Goal: Task Accomplishment & Management: Manage account settings

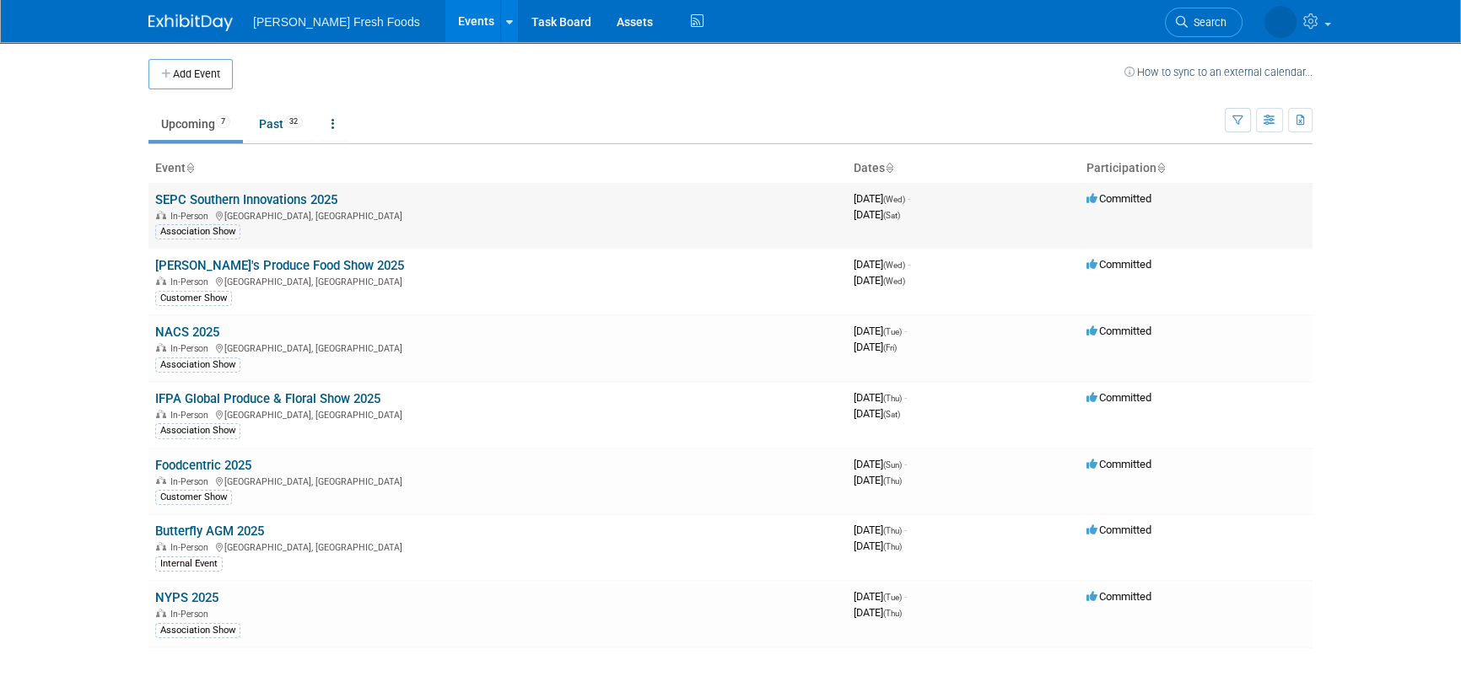
click at [314, 195] on link "SEPC Southern Innovations 2025" at bounding box center [246, 199] width 182 height 15
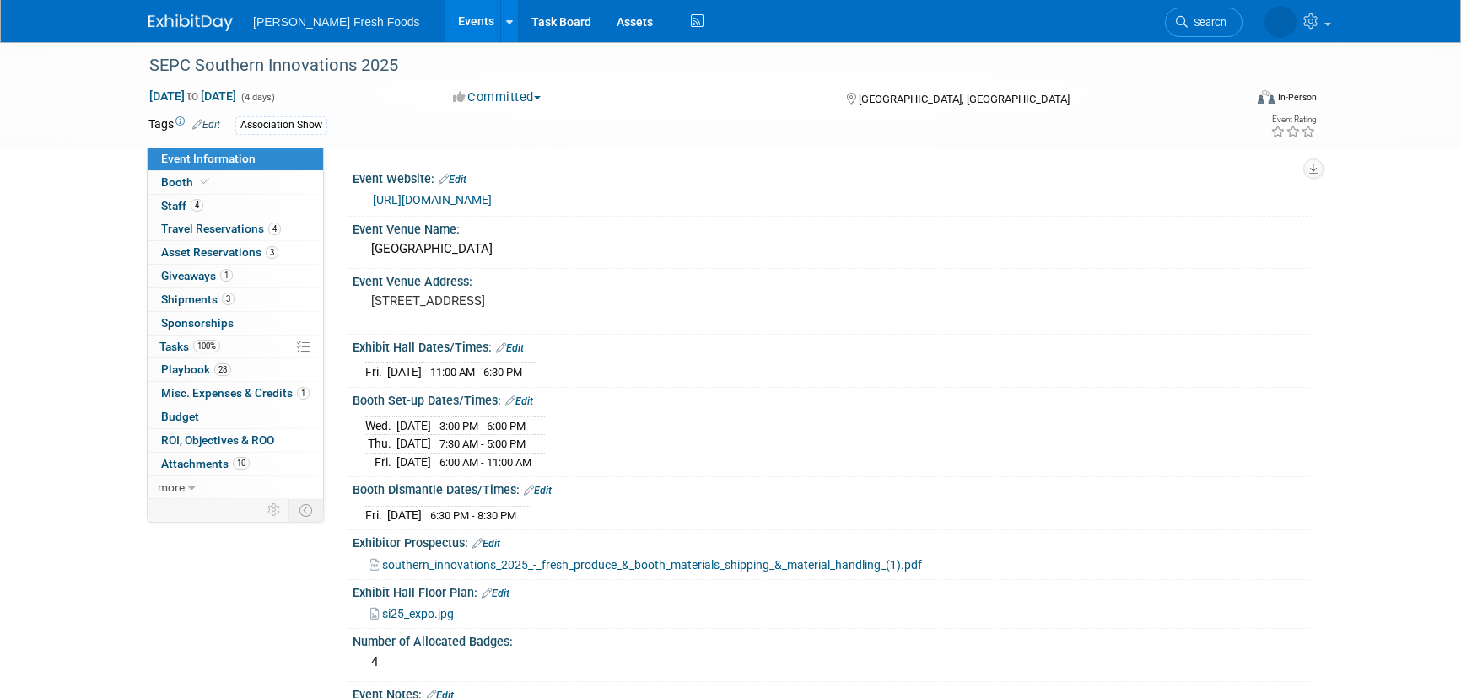
select select "Advanced Warehouse"
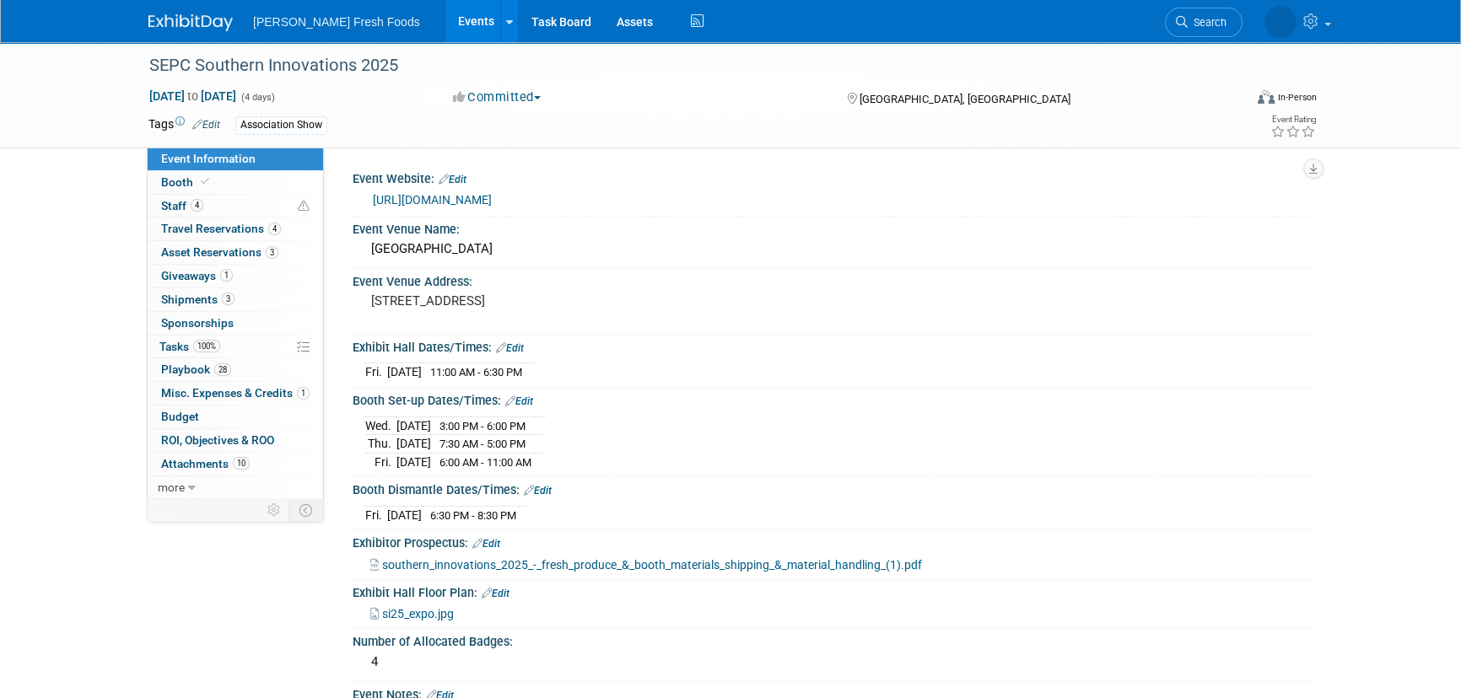
click at [631, 559] on span "southern_innovations_2025_-_fresh_produce_&_booth_materials_shipping_&_material…" at bounding box center [652, 564] width 540 height 13
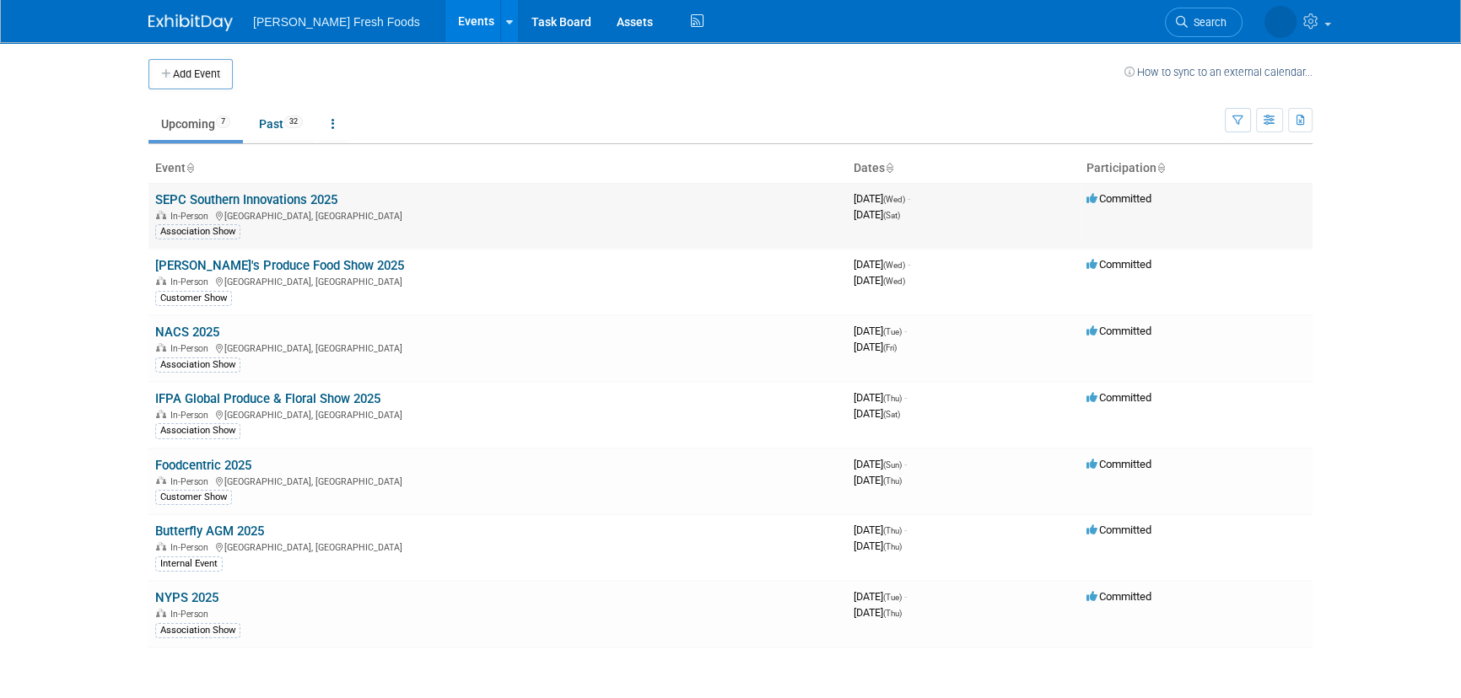
click at [301, 196] on link "SEPC Southern Innovations 2025" at bounding box center [246, 199] width 182 height 15
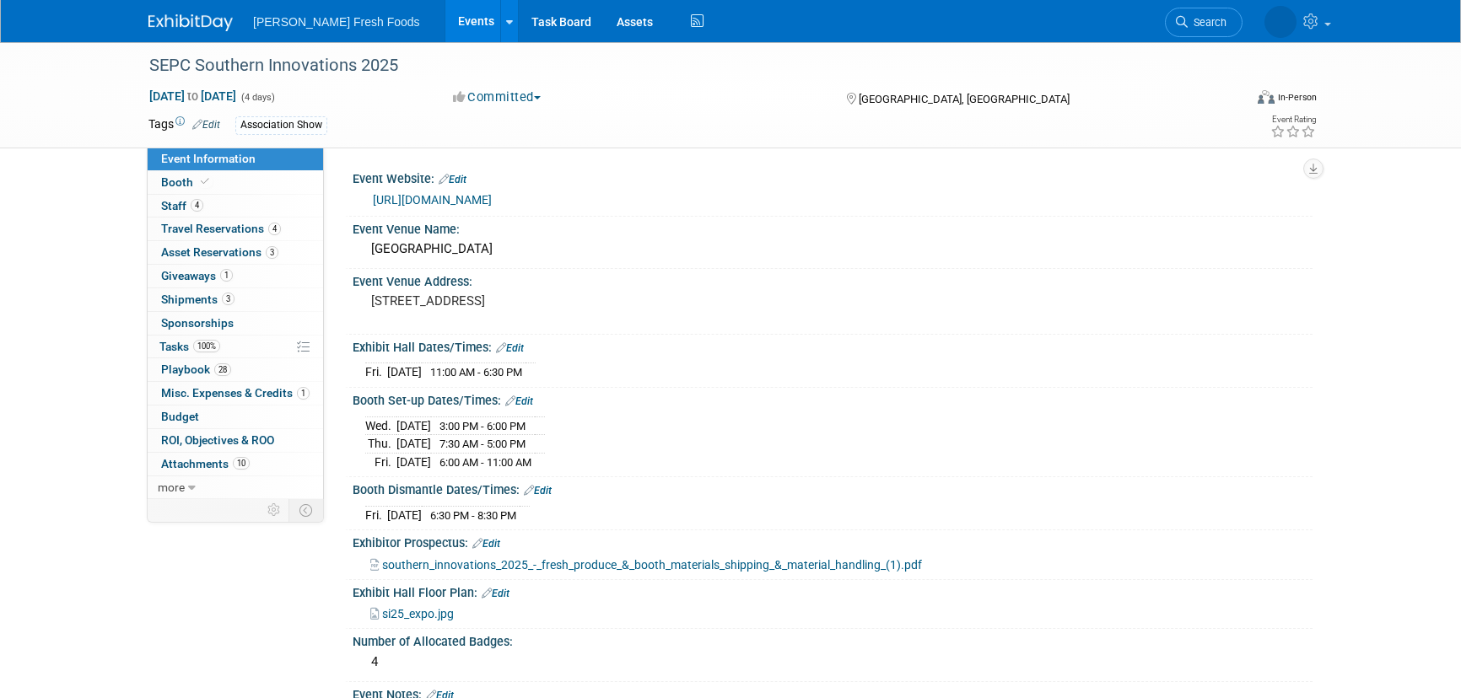
select select "Advanced Warehouse"
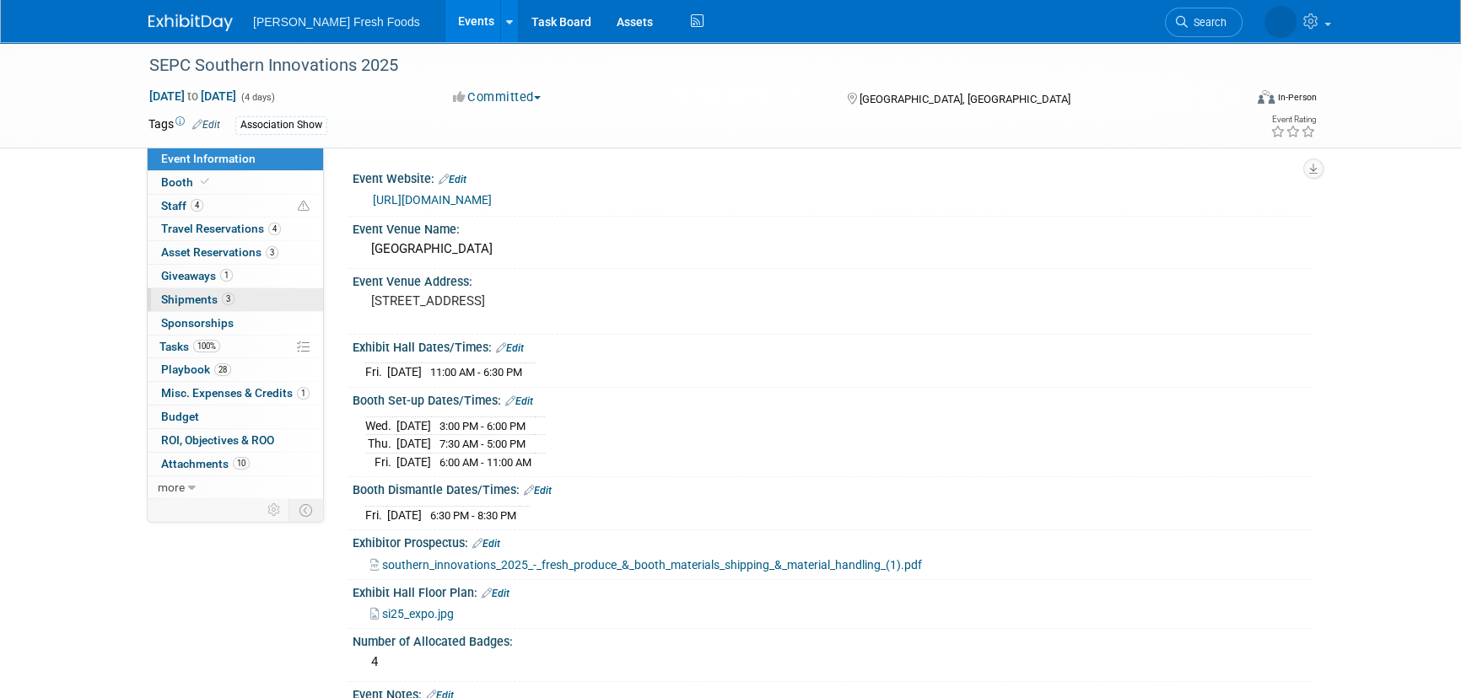
click at [264, 295] on link "3 Shipments 3" at bounding box center [235, 299] width 175 height 23
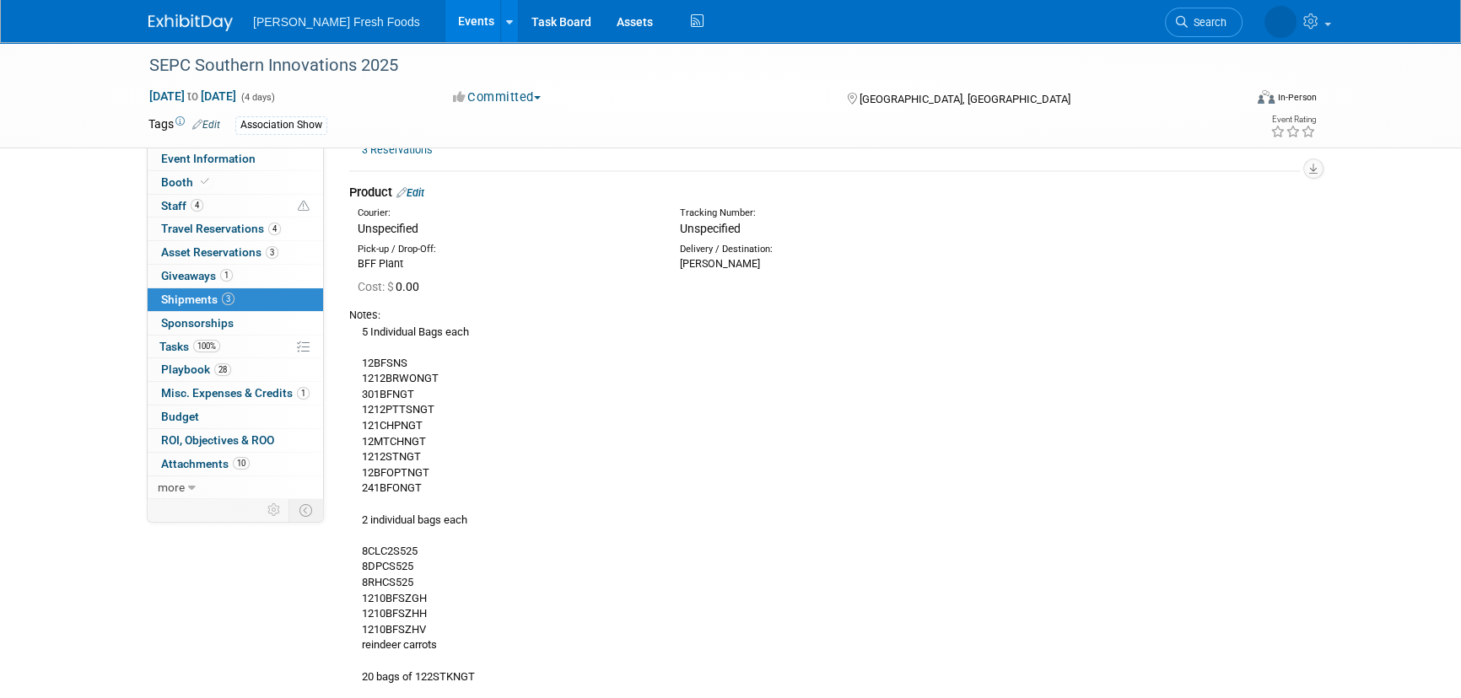
scroll to position [460, 0]
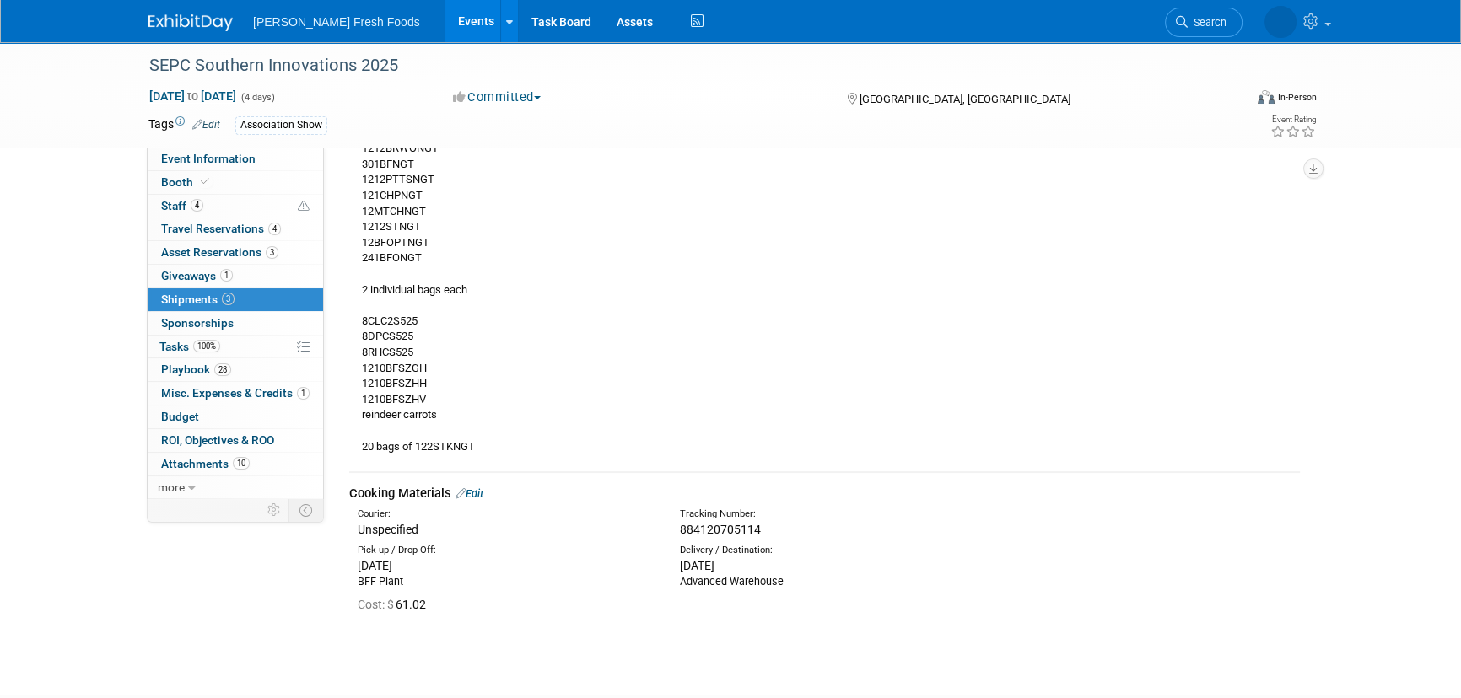
click at [723, 530] on span "884120705114" at bounding box center [720, 529] width 81 height 13
copy span "884120705114"
click at [988, 448] on div "5 Individual Bags each 12BFSNS 1212BRWONGT 301BFNGT 1212PTTSNGT 121CHPNGT 12MTC…" at bounding box center [824, 274] width 950 height 363
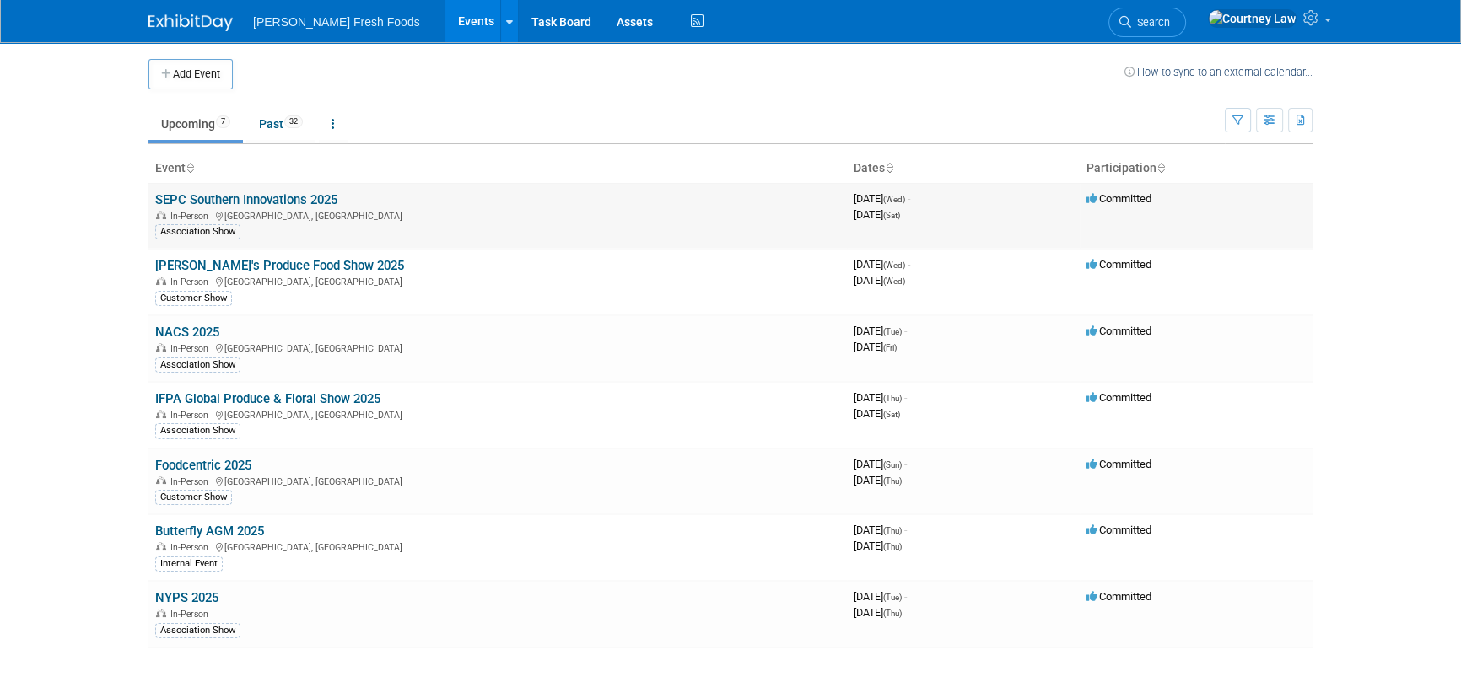
click at [267, 193] on link "SEPC Southern Innovations 2025" at bounding box center [246, 199] width 182 height 15
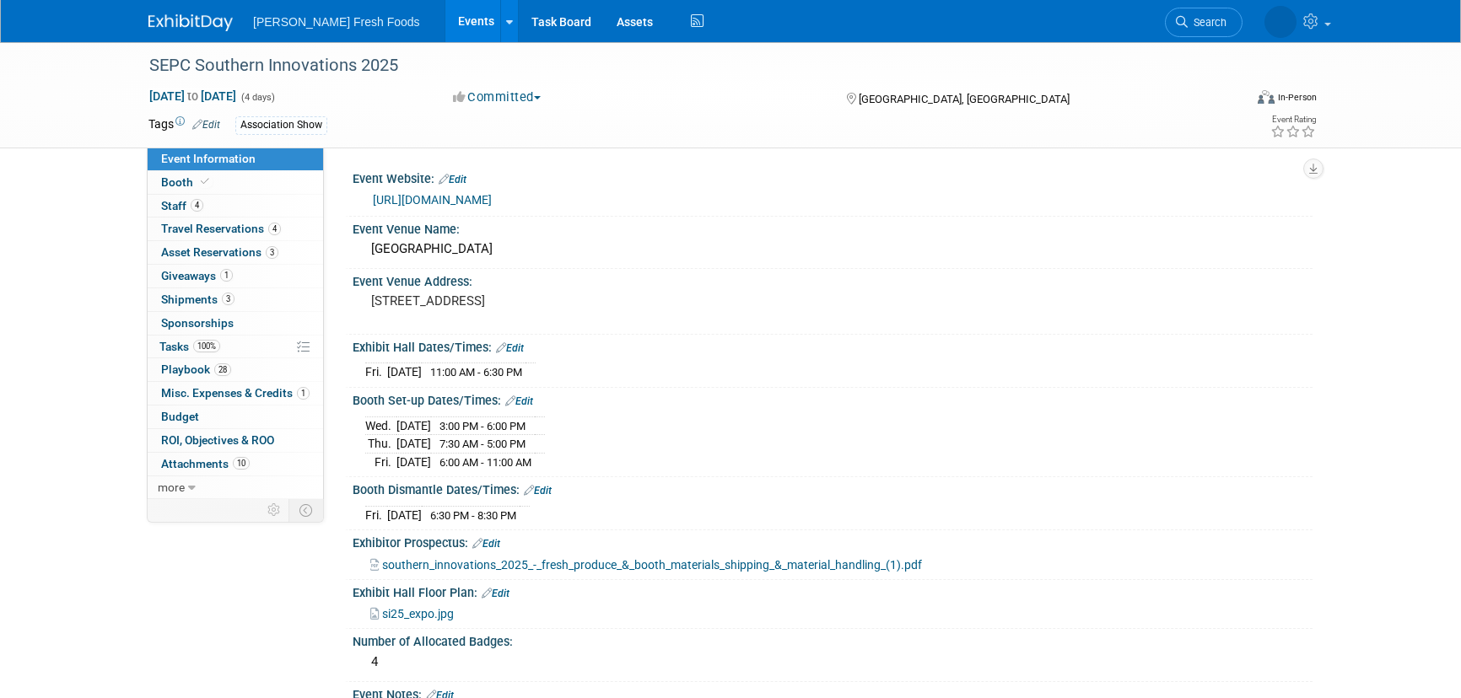
select select "Advanced Warehouse"
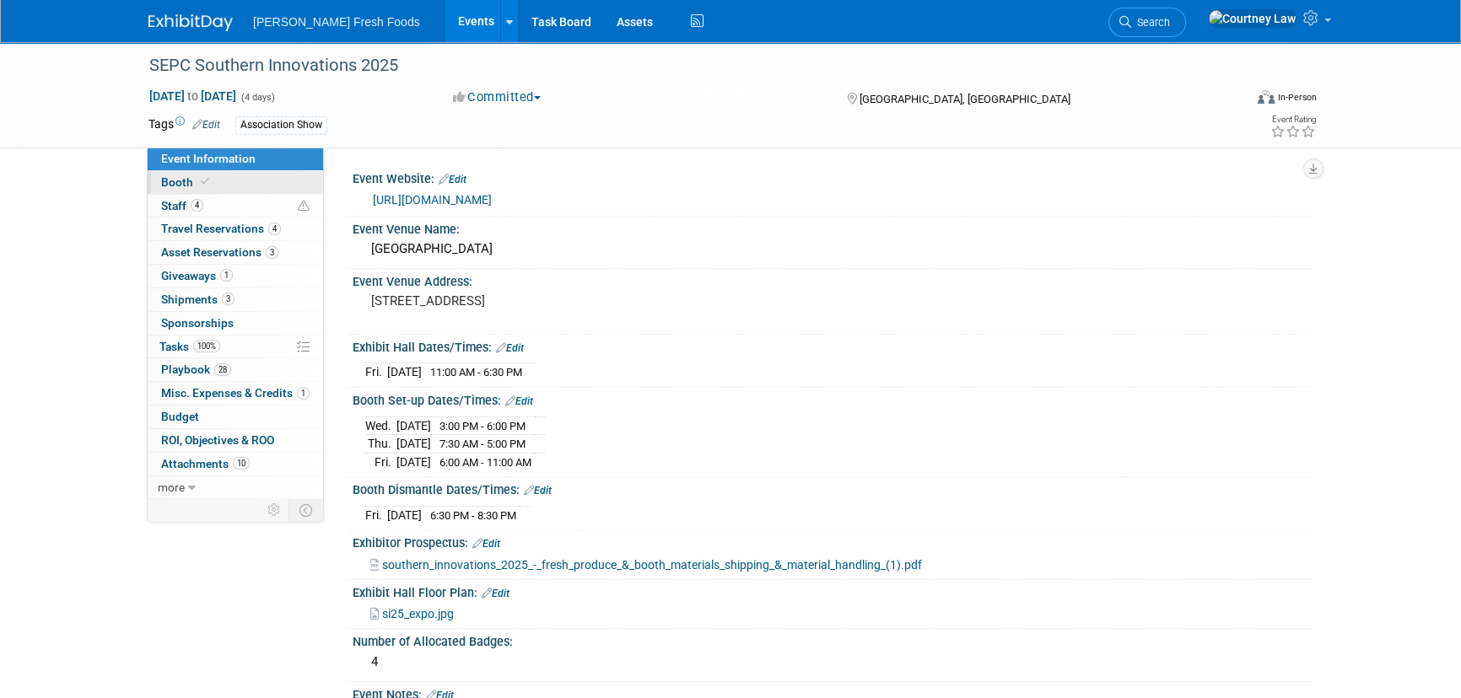
click at [221, 180] on link "Booth" at bounding box center [235, 182] width 175 height 23
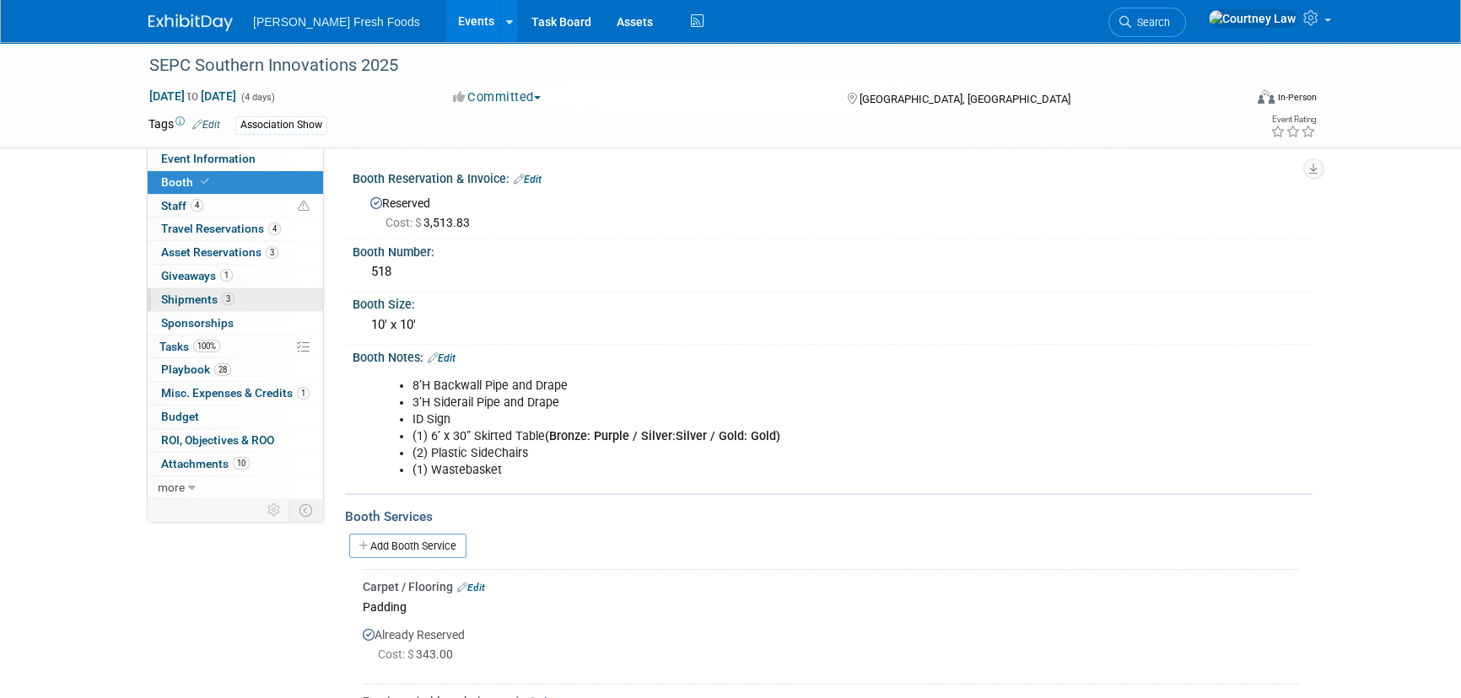
click at [213, 309] on link "3 Shipments 3" at bounding box center [235, 299] width 175 height 23
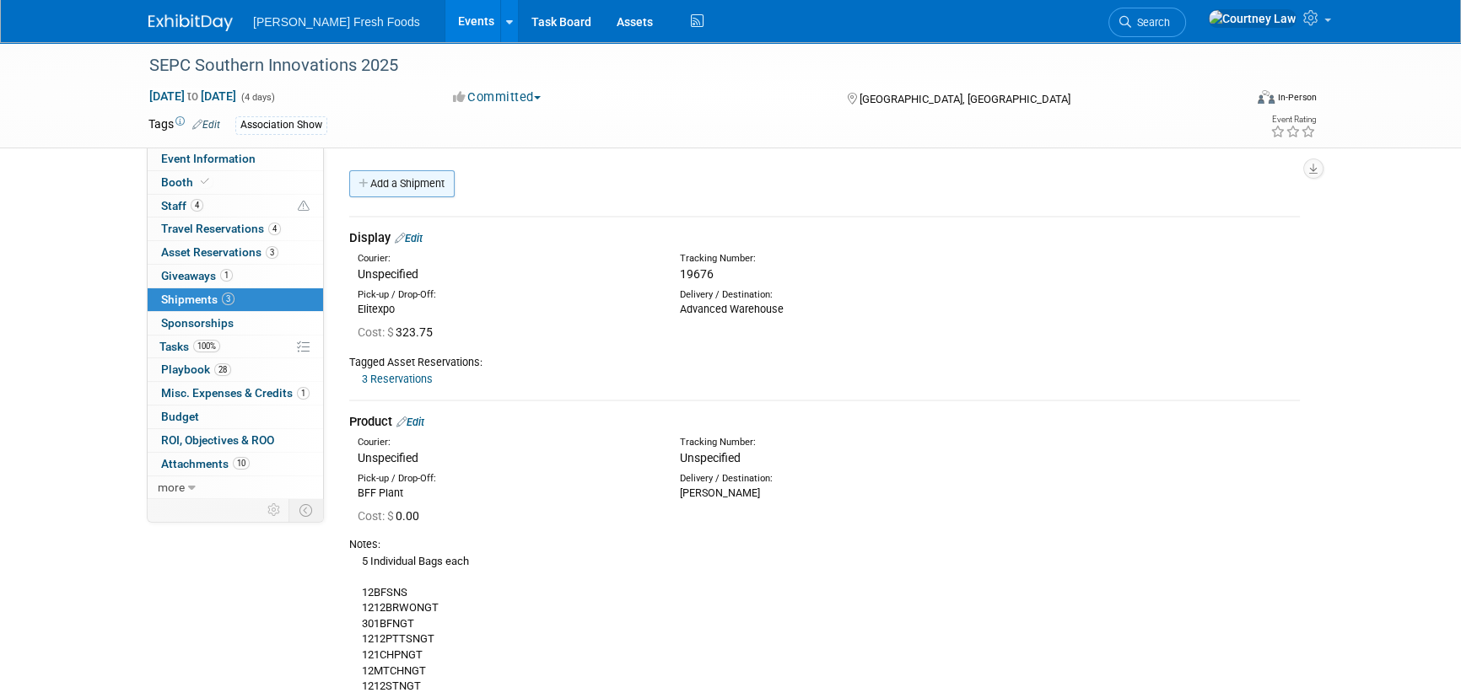
click at [413, 186] on link "Add a Shipment" at bounding box center [401, 183] width 105 height 27
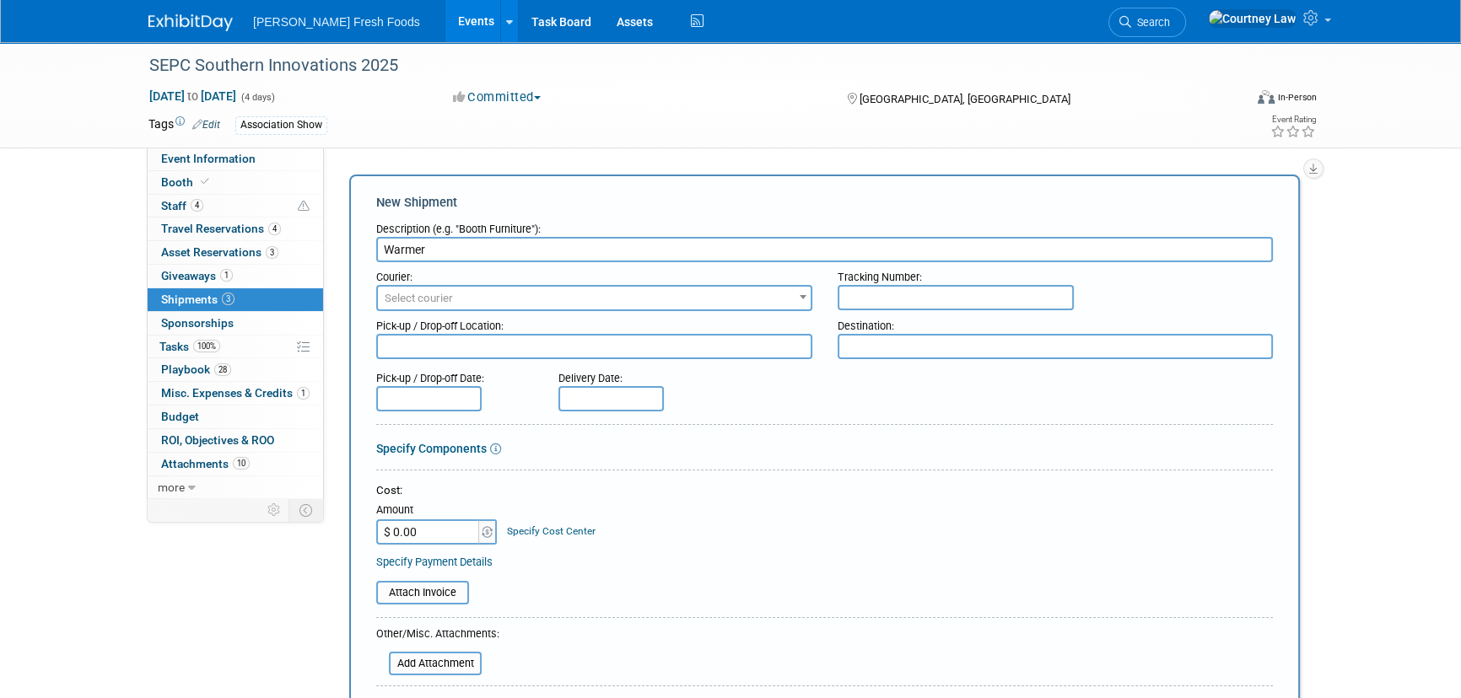
type input "Warmer"
click at [670, 338] on textarea at bounding box center [594, 346] width 436 height 25
click at [402, 395] on input "text" at bounding box center [428, 398] width 105 height 25
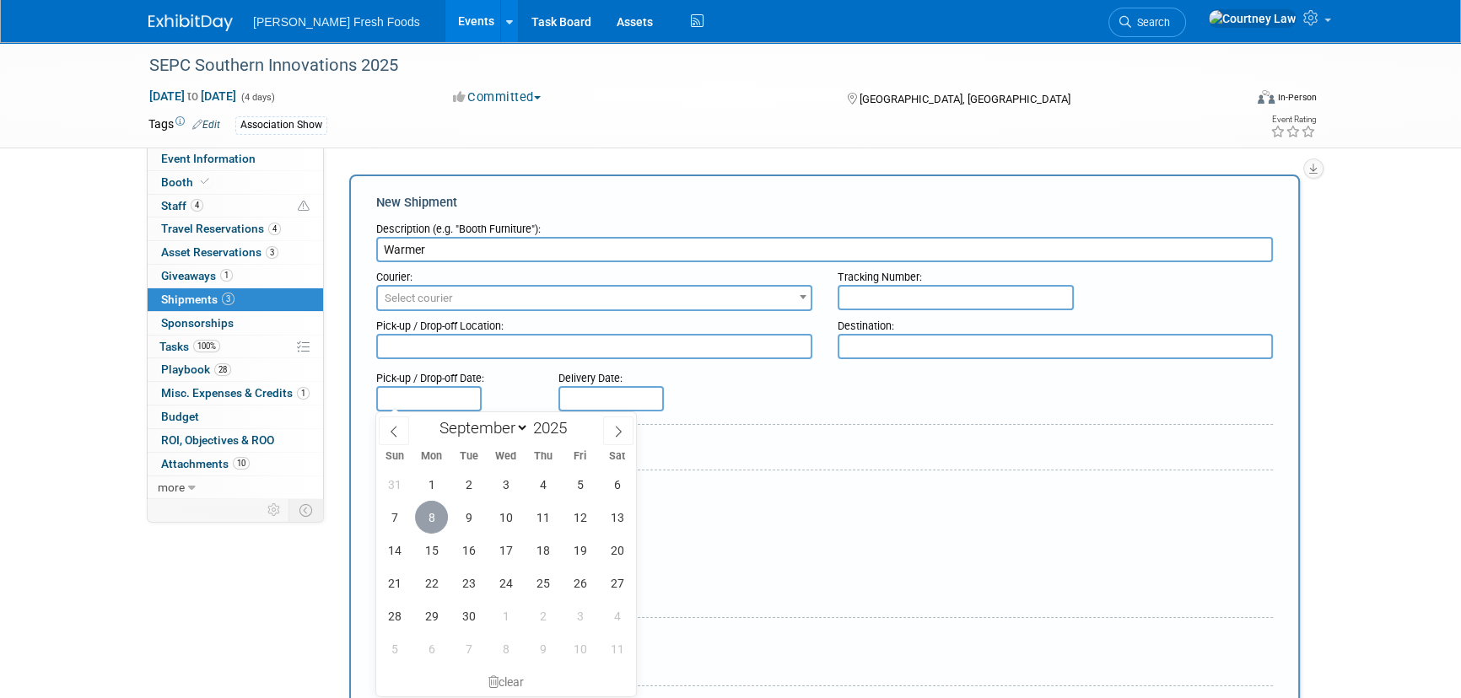
click at [433, 520] on span "8" at bounding box center [431, 517] width 33 height 33
type input "Sep 8, 2025"
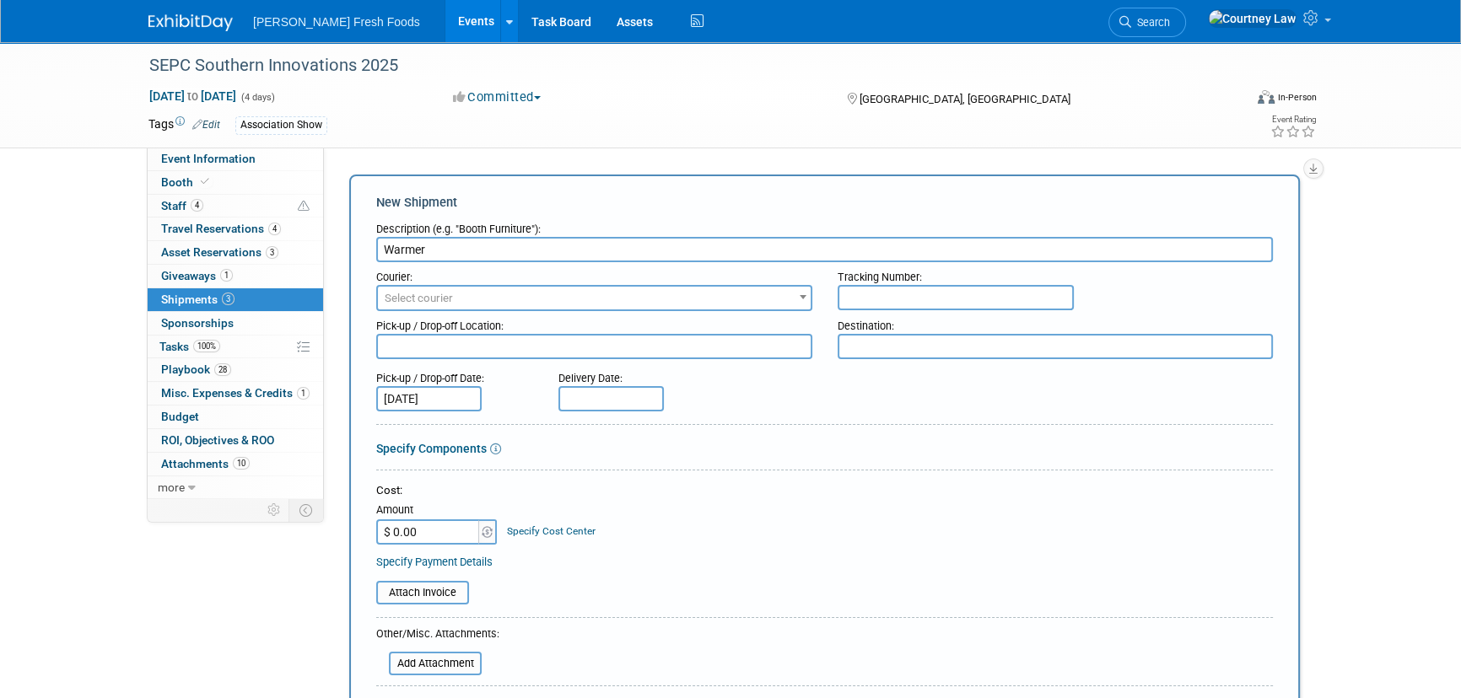
click at [578, 400] on input "text" at bounding box center [610, 398] width 105 height 25
click at [699, 521] on span "10" at bounding box center [687, 517] width 33 height 33
type input "Sep 10, 2025"
click at [927, 466] on form "Description (e.g. "Booth Furniture"): Warmer Courier: 007EX 17 Post Service (17…" at bounding box center [824, 568] width 896 height 709
click at [842, 338] on textarea at bounding box center [1055, 346] width 436 height 25
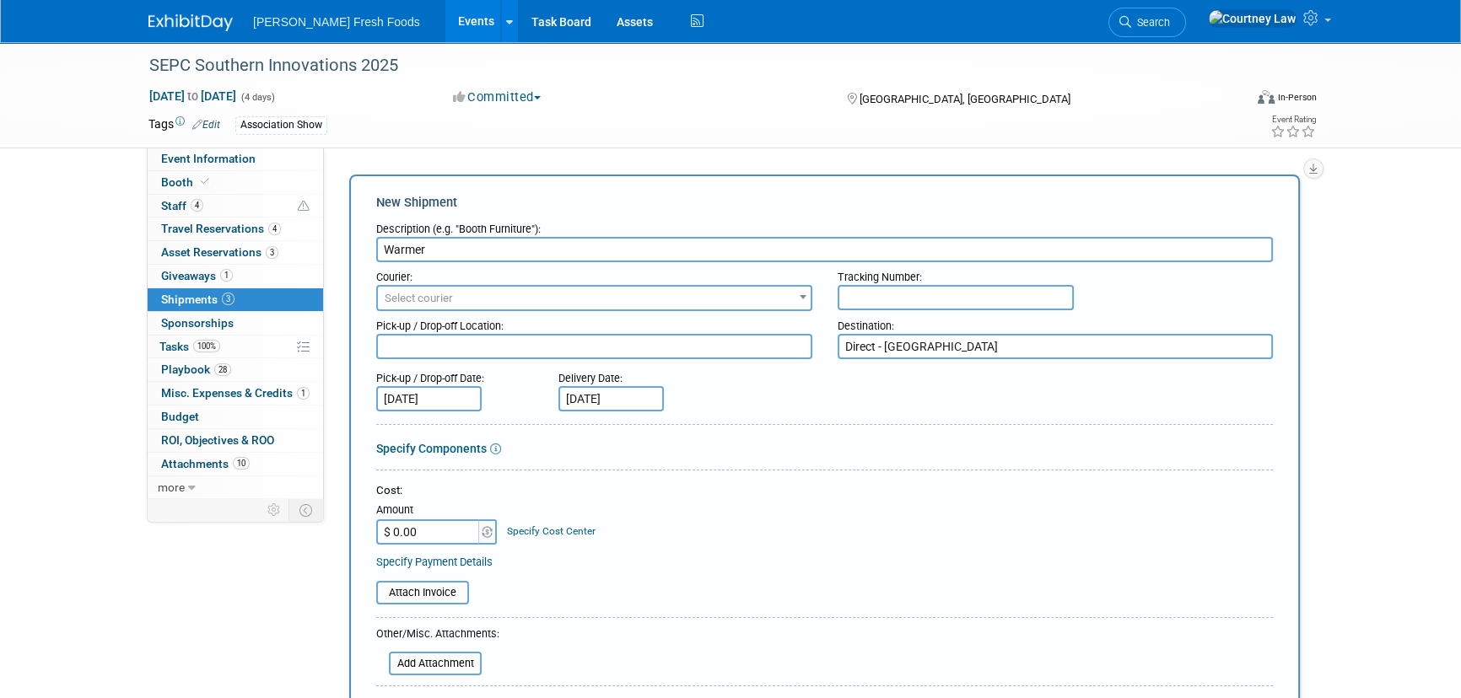
type textarea "Direct - Charlotte Convention Center"
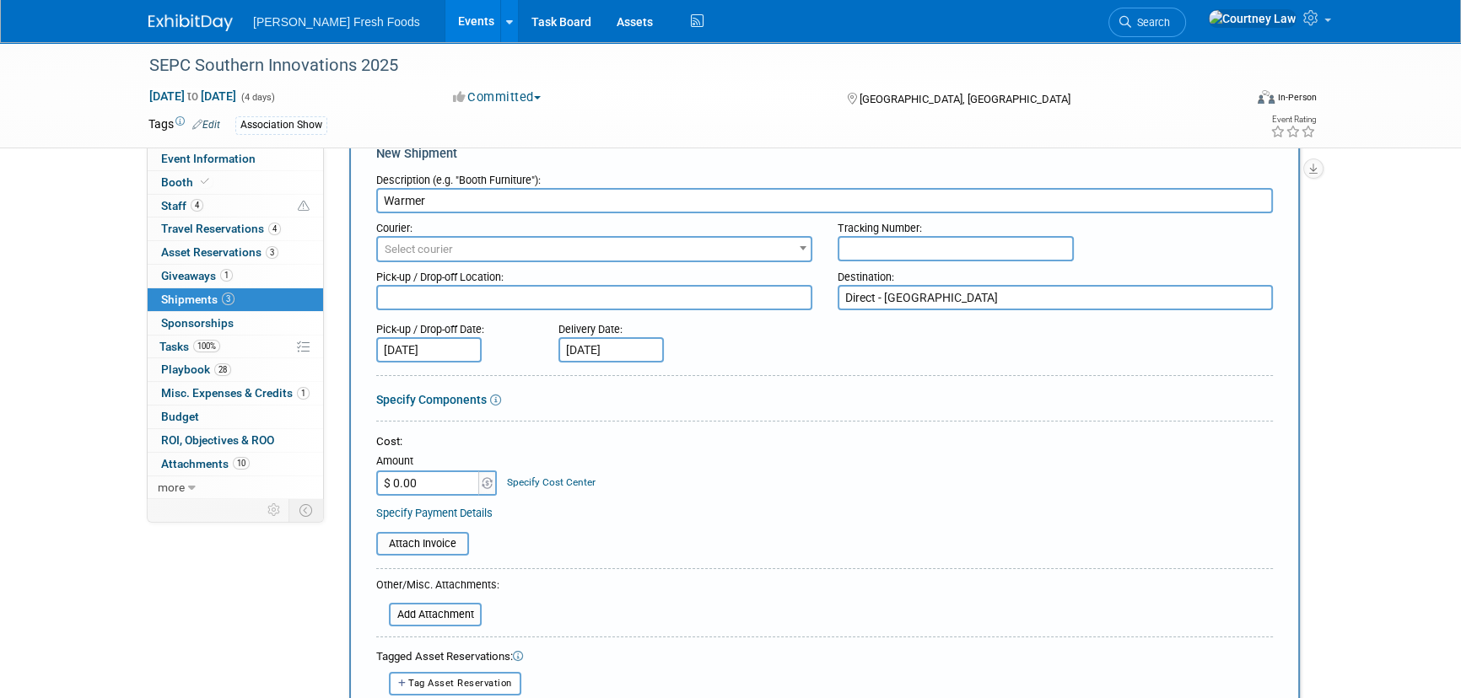
scroll to position [76, 0]
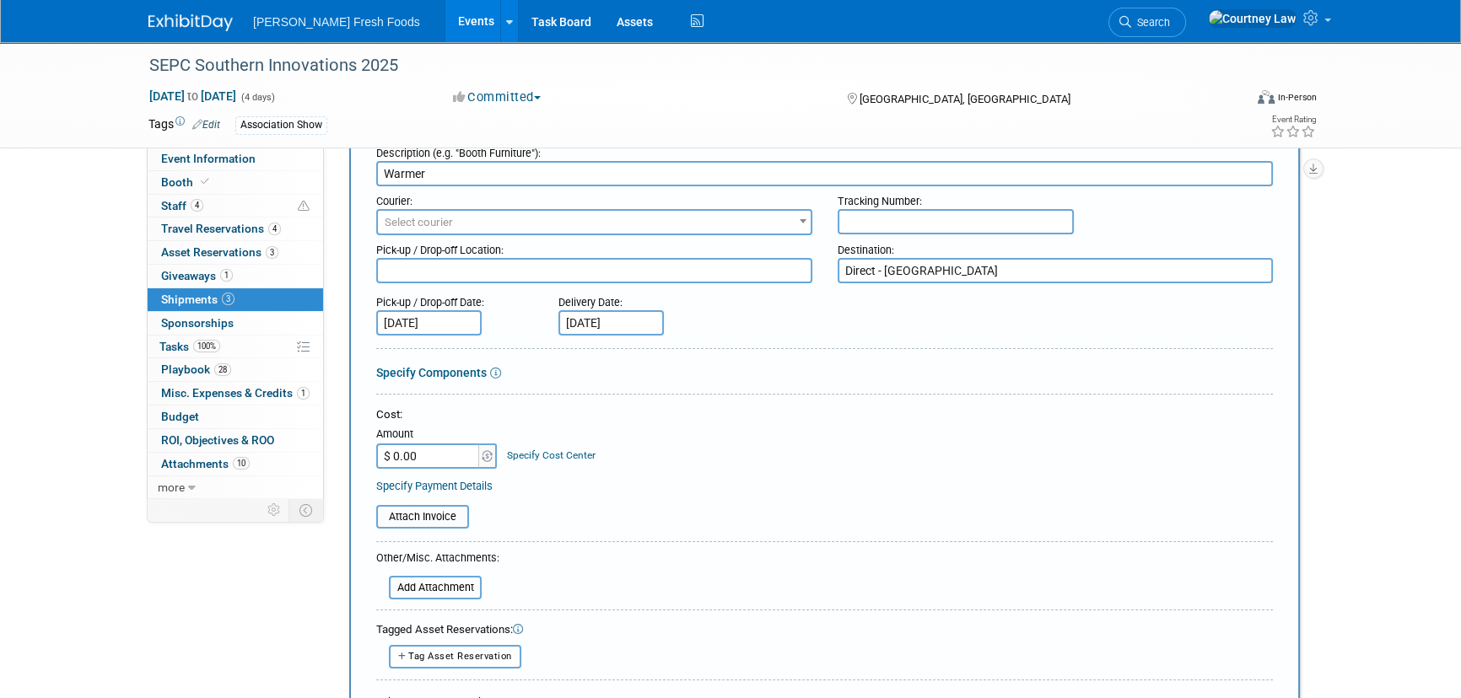
click at [434, 455] on input "$ 0.00" at bounding box center [428, 456] width 105 height 25
type input "$ 26.03"
click at [830, 444] on div "Cost: Amount $ 26.03 Specify Cost Center Cost Center -- Not Specified --" at bounding box center [824, 438] width 896 height 62
click at [915, 221] on input "text" at bounding box center [955, 221] width 236 height 25
paste input "884194812452"
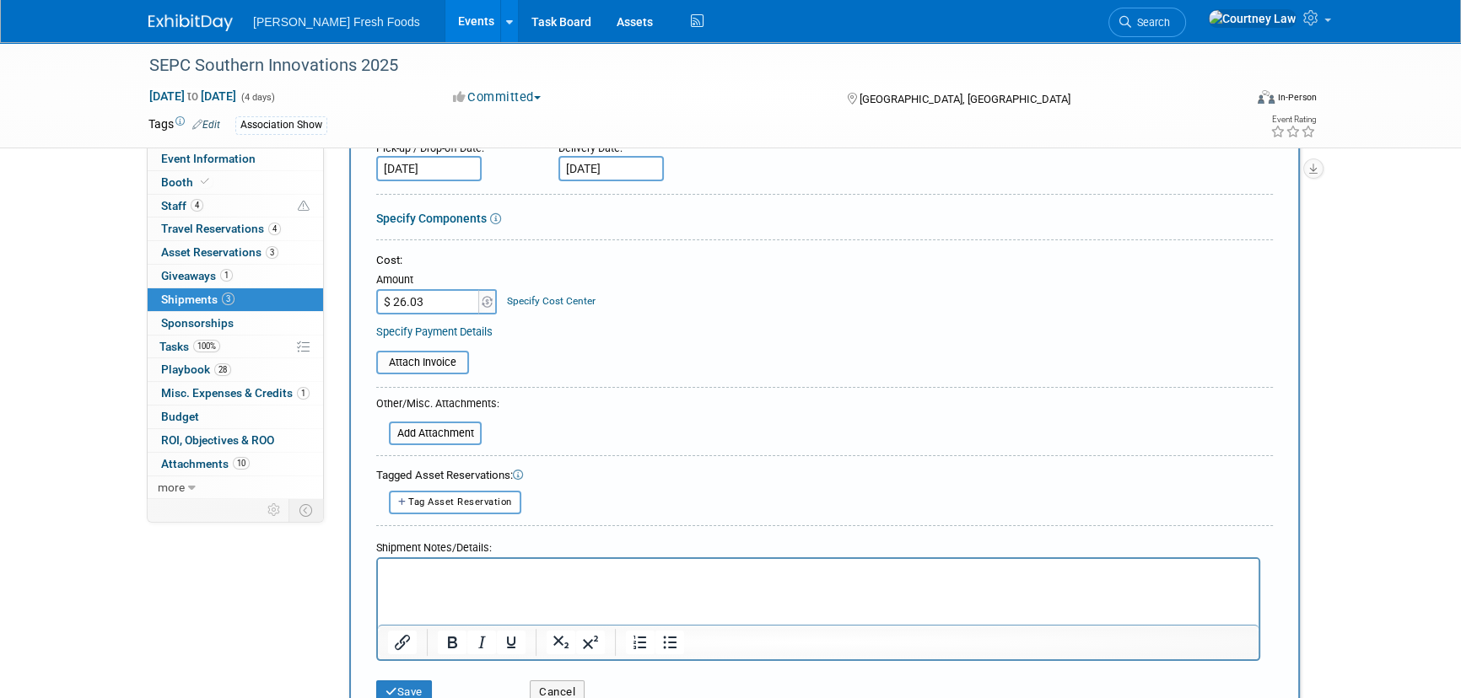
scroll to position [229, 0]
type input "884194812452"
click at [379, 686] on button "Save" at bounding box center [404, 693] width 56 height 24
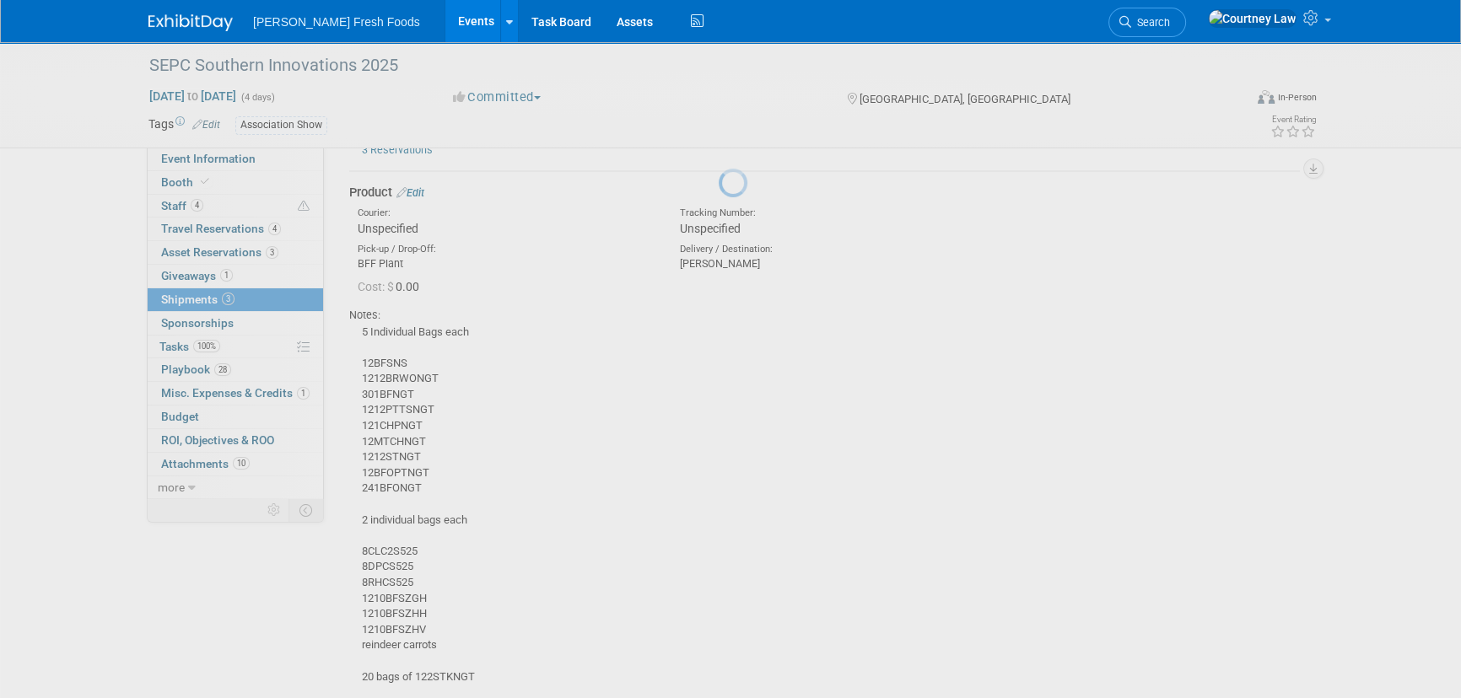
scroll to position [731, 0]
